Goal: Information Seeking & Learning: Learn about a topic

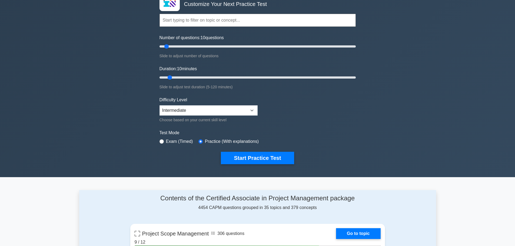
scroll to position [27, 0]
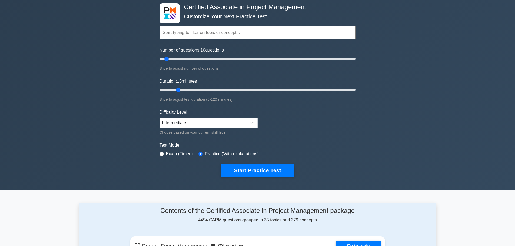
drag, startPoint x: 168, startPoint y: 88, endPoint x: 182, endPoint y: 89, distance: 13.8
type input "15"
click at [182, 89] on input "Duration: 15 minutes" at bounding box center [258, 90] width 196 height 6
click at [163, 153] on input "radio" at bounding box center [162, 154] width 4 height 4
radio input "true"
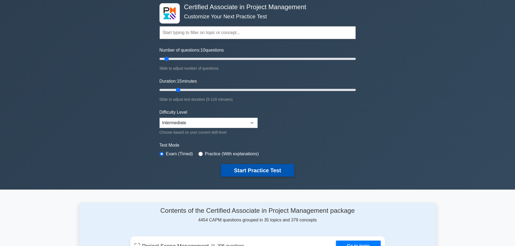
click at [239, 170] on button "Start Practice Test" at bounding box center [257, 170] width 73 height 12
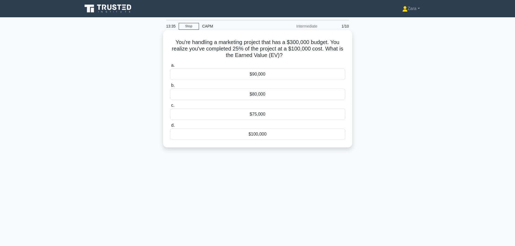
click at [252, 113] on div "$75,000" at bounding box center [257, 114] width 175 height 11
click at [170, 107] on input "c. $75,000" at bounding box center [170, 106] width 0 height 4
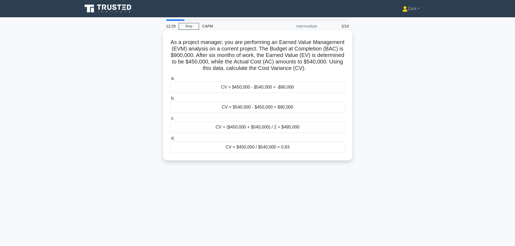
click at [254, 93] on div "CV = $450,000 - $540,000 = -$90,000" at bounding box center [257, 87] width 175 height 11
click at [170, 80] on input "a. CV = $450,000 - $540,000 = -$90,000" at bounding box center [170, 79] width 0 height 4
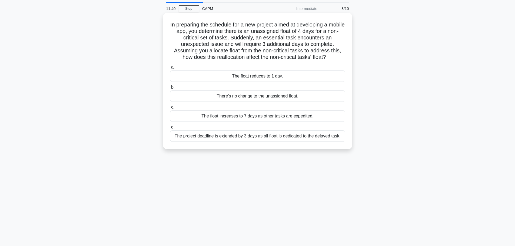
scroll to position [27, 0]
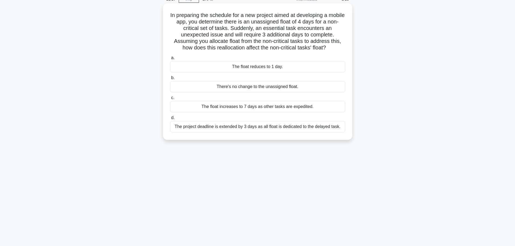
click at [239, 66] on div "The float reduces to 1 day." at bounding box center [257, 66] width 175 height 11
click at [170, 60] on input "a. The float reduces to 1 day." at bounding box center [170, 58] width 0 height 4
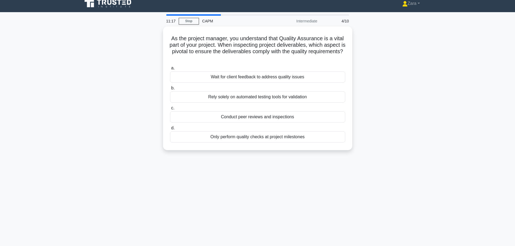
scroll to position [0, 0]
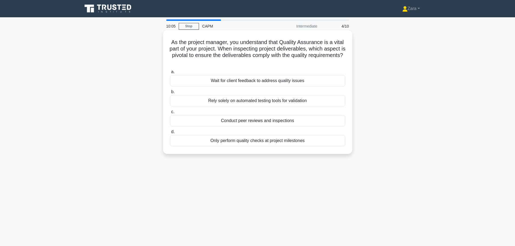
click at [222, 124] on div "Conduct peer reviews and inspections" at bounding box center [257, 120] width 175 height 11
click at [170, 114] on input "c. Conduct peer reviews and inspections" at bounding box center [170, 112] width 0 height 4
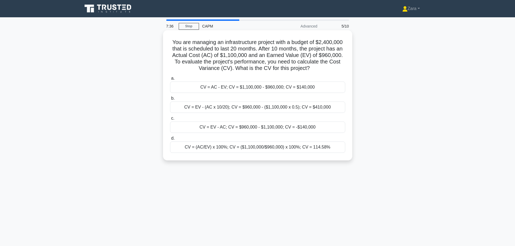
click at [300, 129] on div "CV = EV - AC; CV = $960,000 - $1,100,000; CV = -$140,000" at bounding box center [257, 127] width 175 height 11
click at [170, 120] on input "c. CV = EV - AC; CV = $960,000 - $1,100,000; CV = -$140,000" at bounding box center [170, 119] width 0 height 4
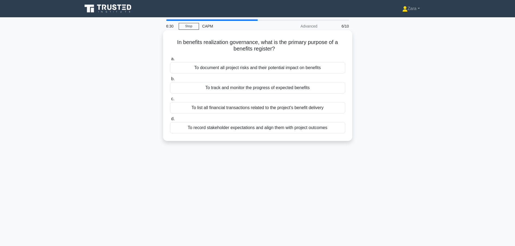
click at [222, 91] on div "To track and monitor the progress of expected benefits" at bounding box center [257, 87] width 175 height 11
click at [170, 81] on input "b. To track and monitor the progress of expected benefits" at bounding box center [170, 79] width 0 height 4
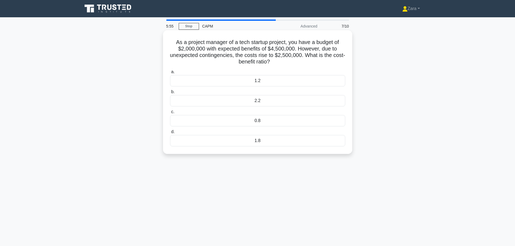
click at [234, 81] on div "1.2" at bounding box center [257, 80] width 175 height 11
click at [170, 74] on input "a. 1.2" at bounding box center [170, 72] width 0 height 4
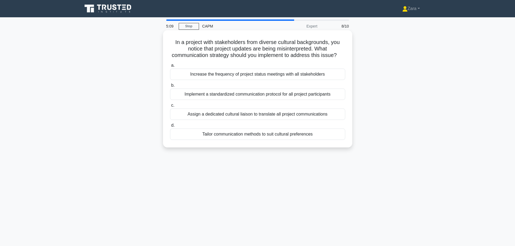
click at [251, 140] on div "Tailor communication methods to suit cultural preferences" at bounding box center [257, 134] width 175 height 11
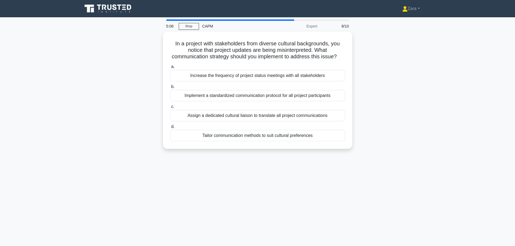
click at [228, 156] on div "In a project with stakeholders from diverse cultural backgrounds, you notice th…" at bounding box center [257, 94] width 357 height 124
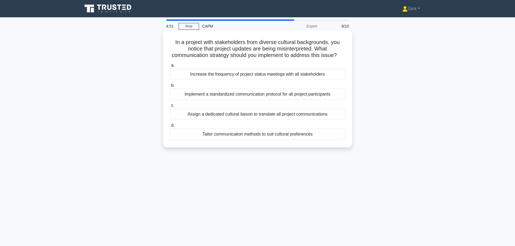
click at [258, 140] on div "Tailor communication methods to suit cultural preferences" at bounding box center [257, 134] width 175 height 11
click at [170, 127] on input "d. Tailor communication methods to suit cultural preferences" at bounding box center [170, 126] width 0 height 4
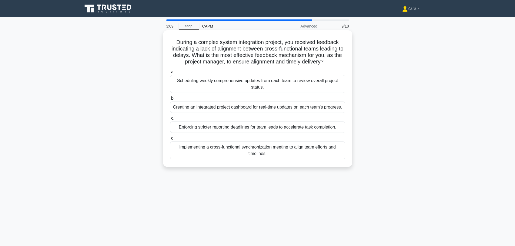
click at [223, 153] on div "Implementing a cross-functional synchronization meeting to align team efforts a…" at bounding box center [257, 151] width 175 height 18
click at [170, 140] on input "d. Implementing a cross-functional synchronization meeting to align team effort…" at bounding box center [170, 139] width 0 height 4
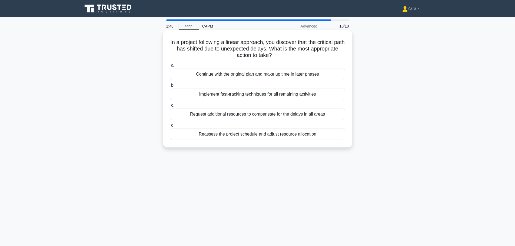
click at [239, 137] on div "Reassess the project schedule and adjust resource allocation" at bounding box center [257, 134] width 175 height 11
click at [170, 127] on input "d. Reassess the project schedule and adjust resource allocation" at bounding box center [170, 126] width 0 height 4
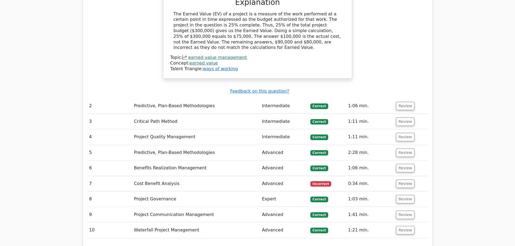
scroll to position [487, 0]
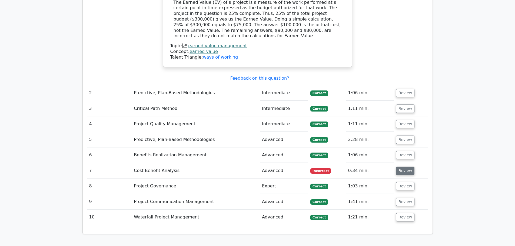
click at [405, 167] on button "Review" at bounding box center [405, 171] width 18 height 8
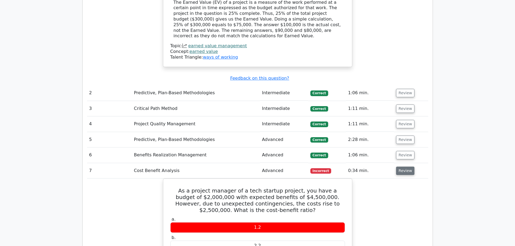
click at [405, 167] on button "Review" at bounding box center [405, 171] width 18 height 8
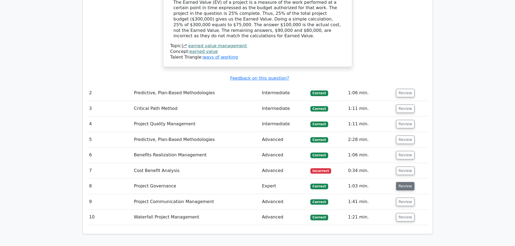
click at [409, 182] on button "Review" at bounding box center [405, 186] width 18 height 8
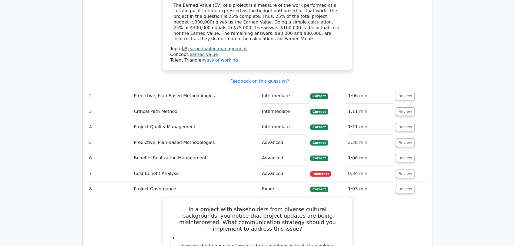
scroll to position [460, 0]
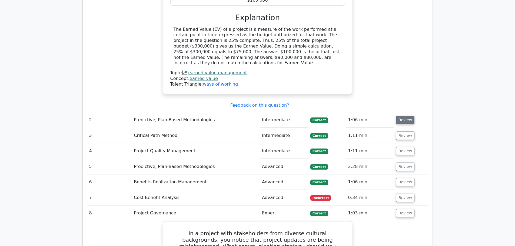
click at [399, 116] on button "Review" at bounding box center [405, 120] width 18 height 8
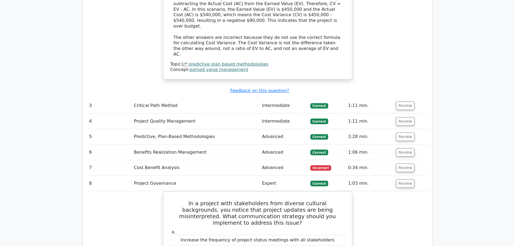
scroll to position [742, 0]
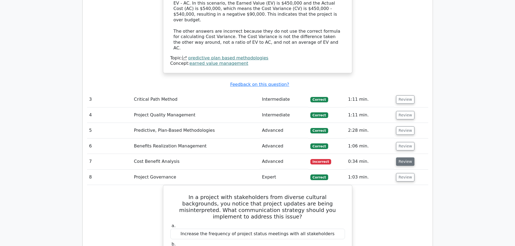
click at [397, 158] on button "Review" at bounding box center [405, 162] width 18 height 8
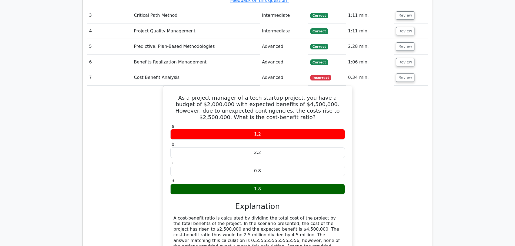
scroll to position [877, 0]
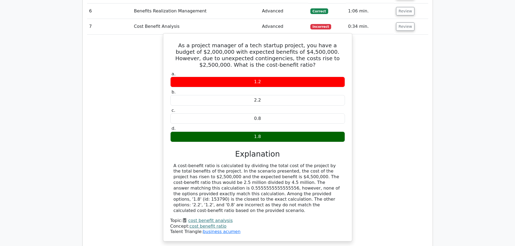
click at [209, 224] on link "cost benefit ratio" at bounding box center [208, 226] width 37 height 5
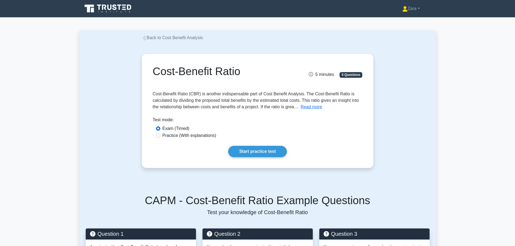
click at [288, 51] on div "Cost-Benefit Ratio 5 minutes 5 Questions Read more Cost-Benefit Ratio:" at bounding box center [258, 111] width 238 height 140
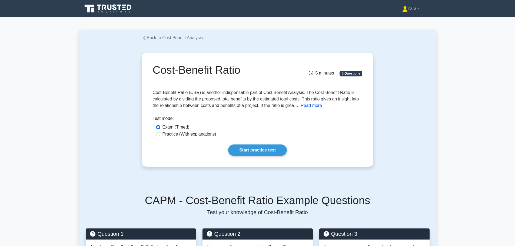
click at [314, 107] on button "Read more" at bounding box center [311, 106] width 21 height 6
